Goal: Task Accomplishment & Management: Use online tool/utility

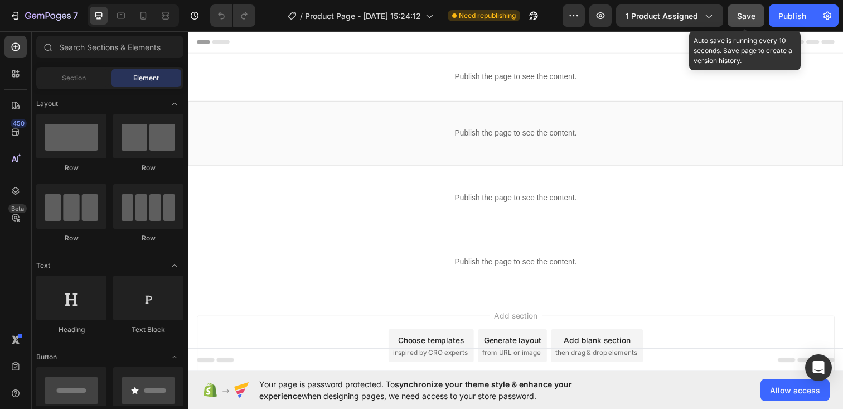
click at [742, 11] on span "Save" at bounding box center [746, 15] width 18 height 9
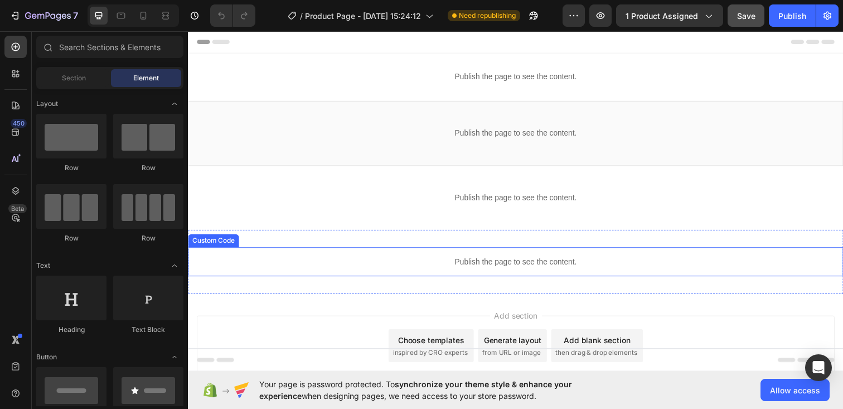
scroll to position [57, 0]
